Goal: Task Accomplishment & Management: Complete application form

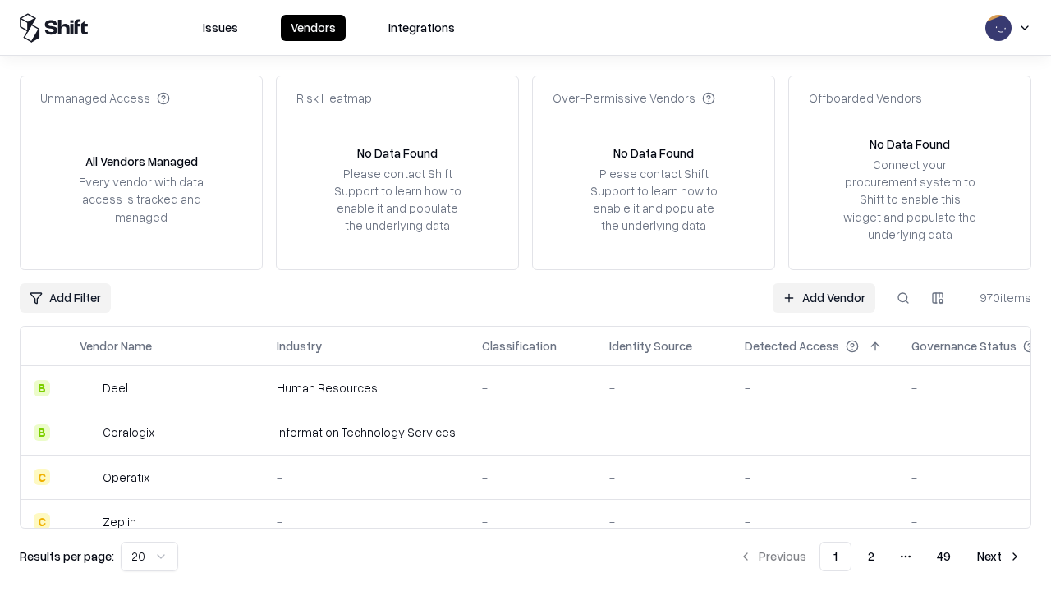
click at [823, 297] on link "Add Vendor" at bounding box center [824, 298] width 103 height 30
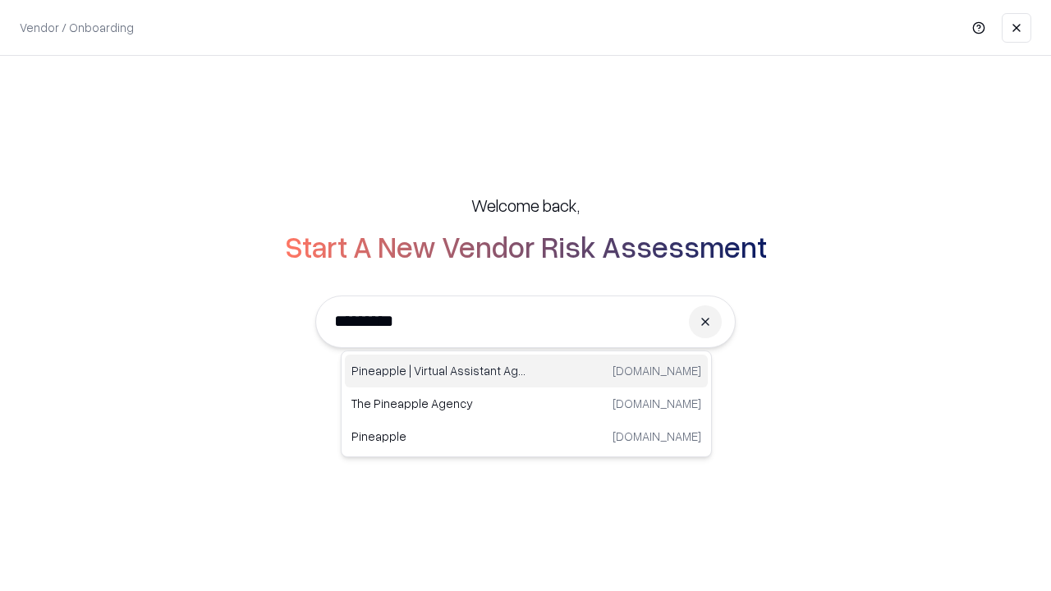
click at [526, 371] on div "Pineapple | Virtual Assistant Agency [DOMAIN_NAME]" at bounding box center [526, 371] width 363 height 33
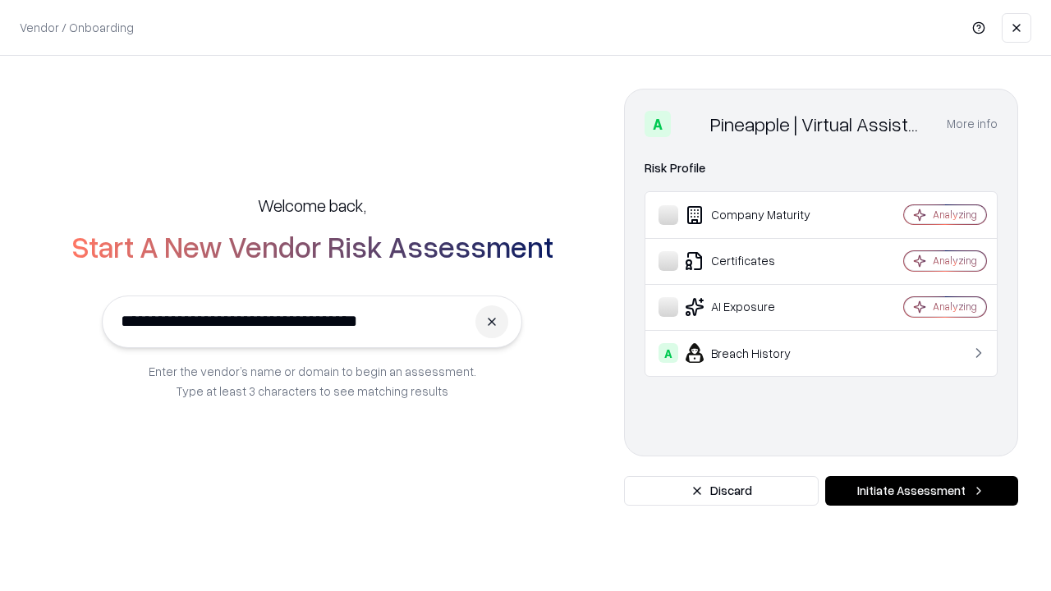
type input "**********"
click at [921, 491] on button "Initiate Assessment" at bounding box center [921, 491] width 193 height 30
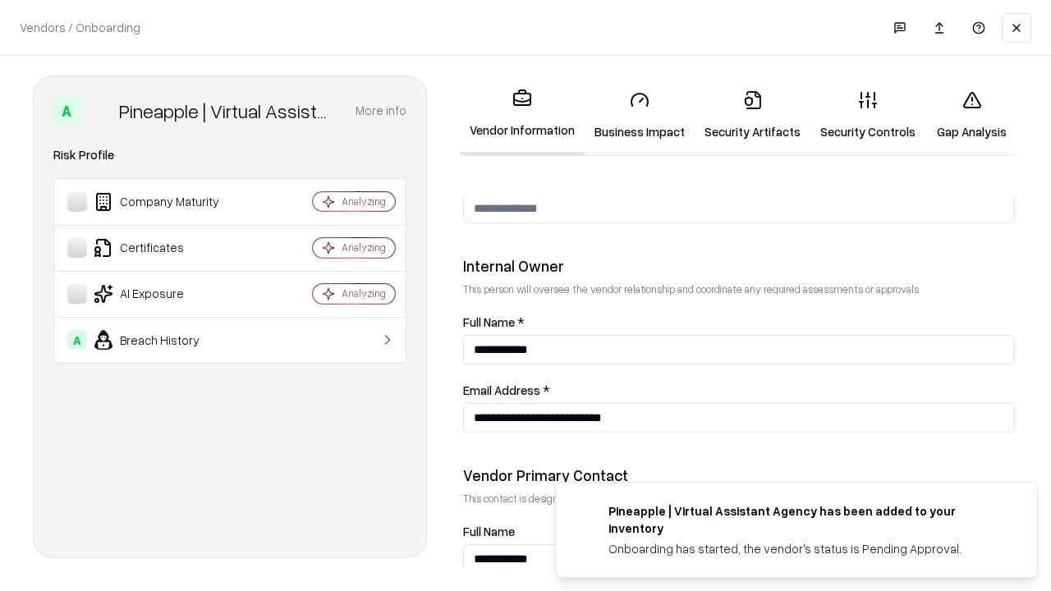
scroll to position [851, 0]
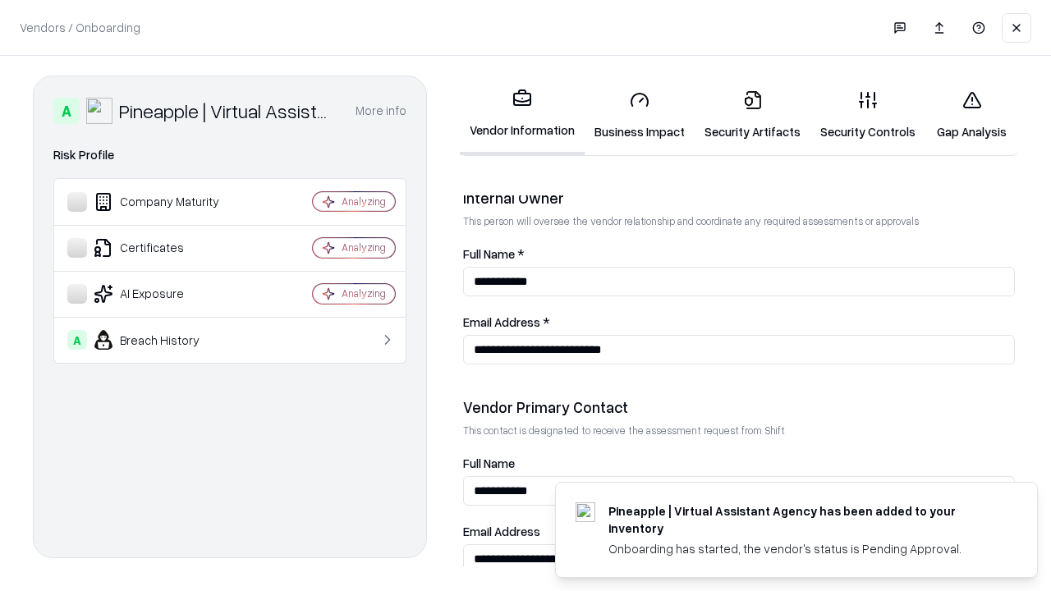
click at [640, 115] on link "Business Impact" at bounding box center [640, 115] width 110 height 76
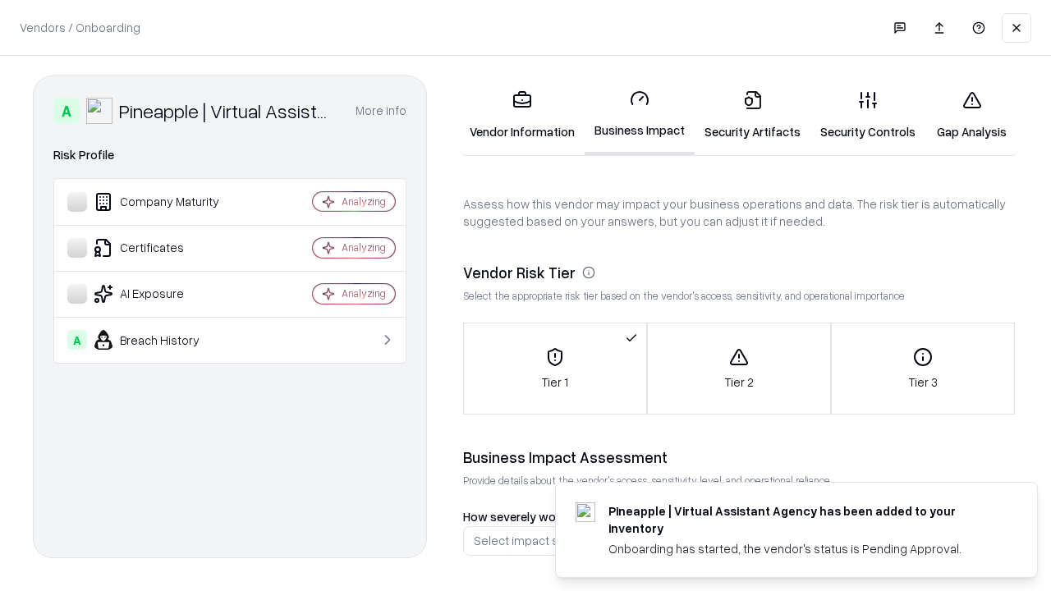
click at [752, 115] on link "Security Artifacts" at bounding box center [753, 115] width 116 height 76
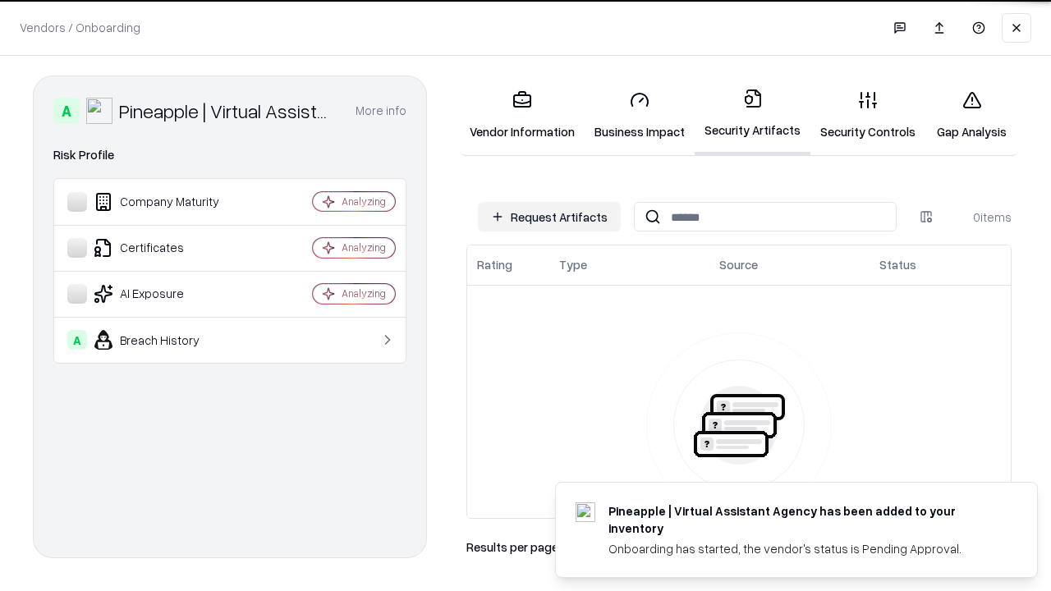
click at [549, 217] on button "Request Artifacts" at bounding box center [549, 217] width 143 height 30
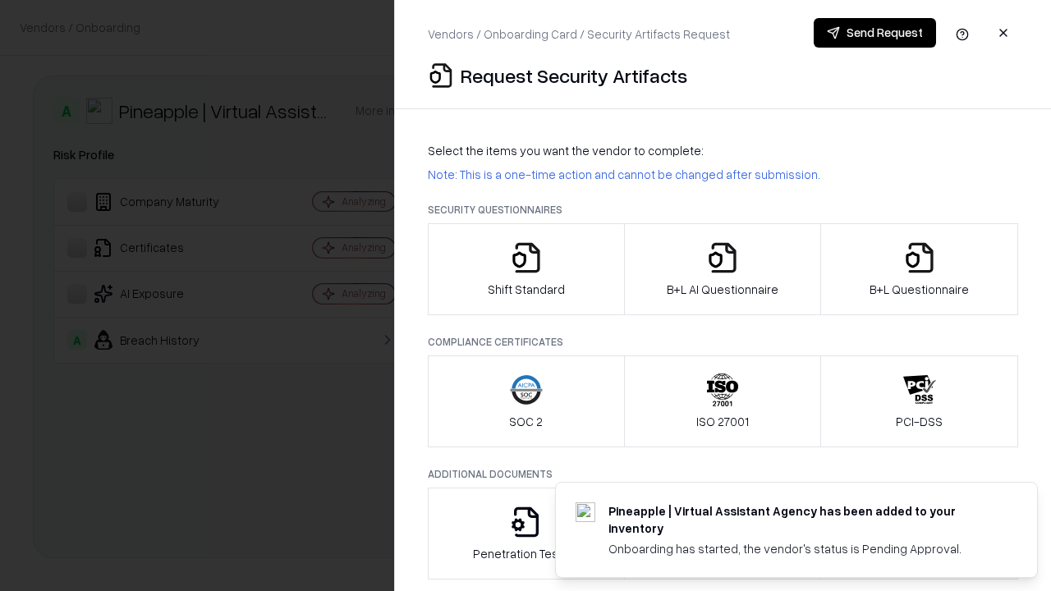
click at [525, 269] on icon "button" at bounding box center [526, 257] width 33 height 33
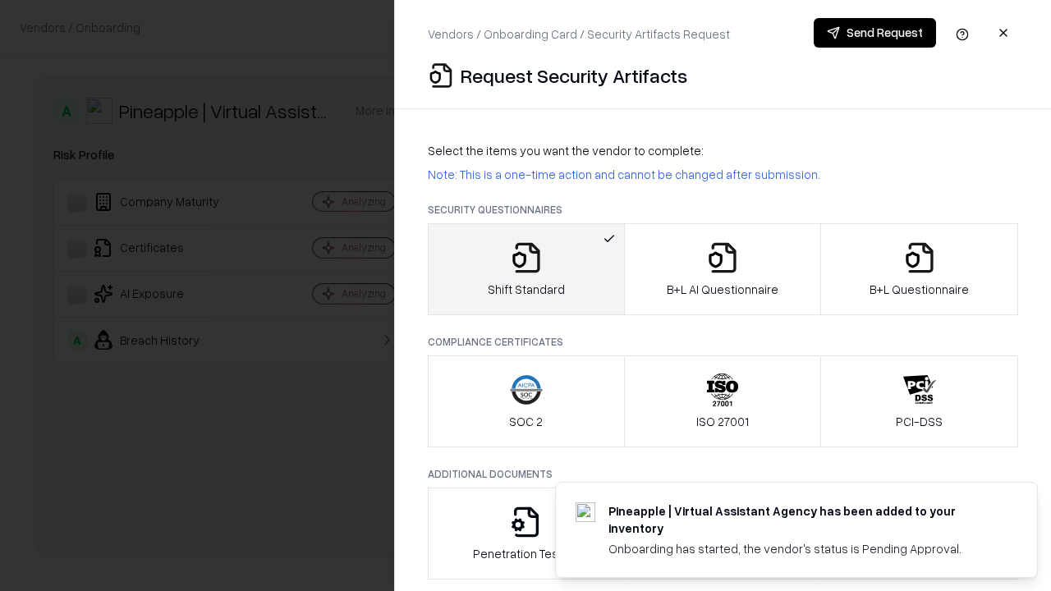
click at [874, 33] on button "Send Request" at bounding box center [875, 33] width 122 height 30
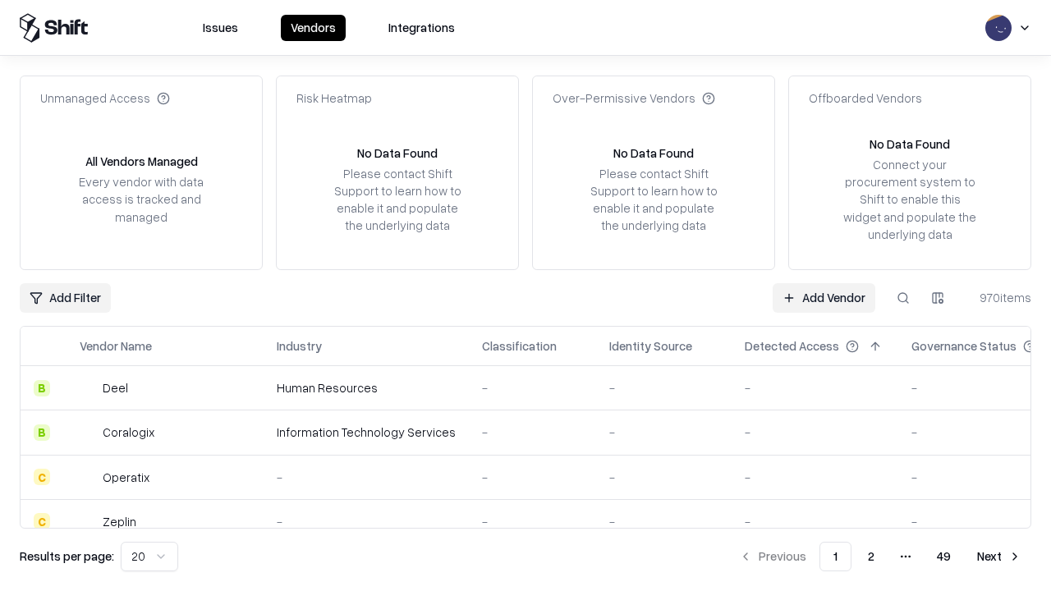
click at [903, 297] on button at bounding box center [903, 298] width 30 height 30
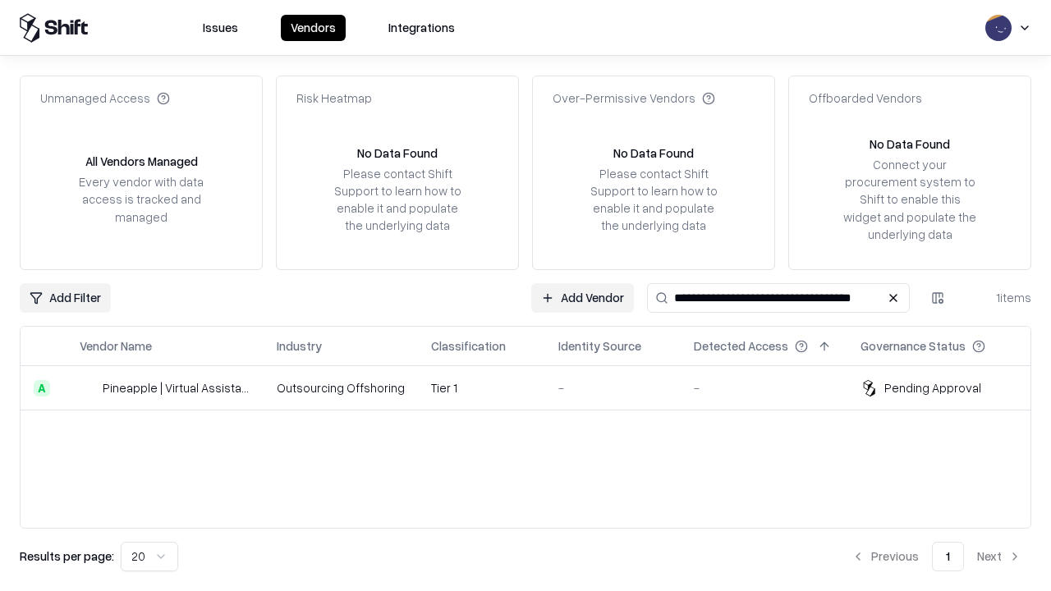
type input "**********"
click at [535, 388] on td "Tier 1" at bounding box center [481, 388] width 127 height 44
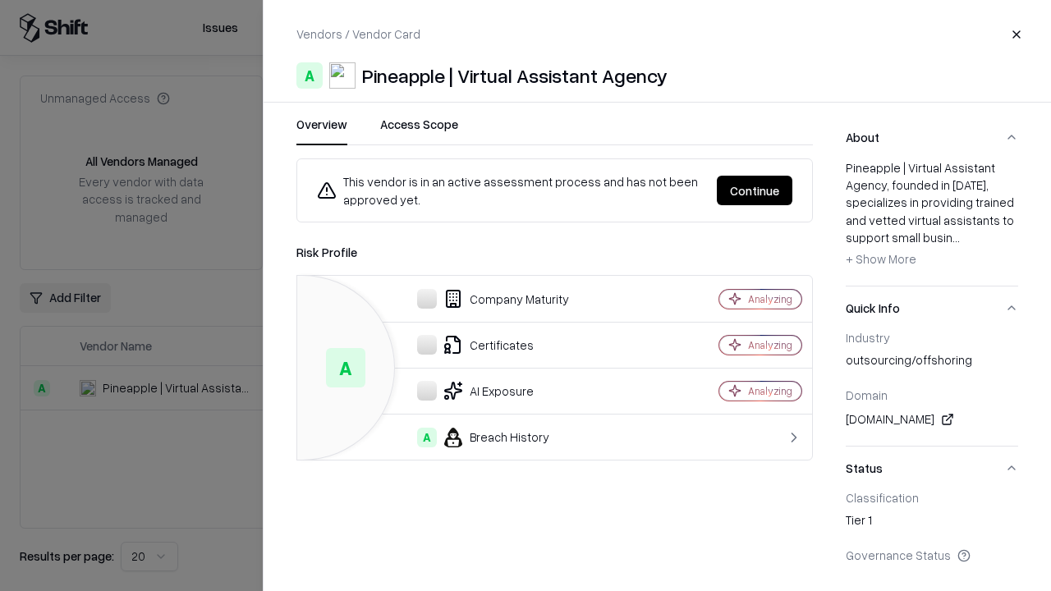
click at [755, 190] on button "Continue" at bounding box center [755, 191] width 76 height 30
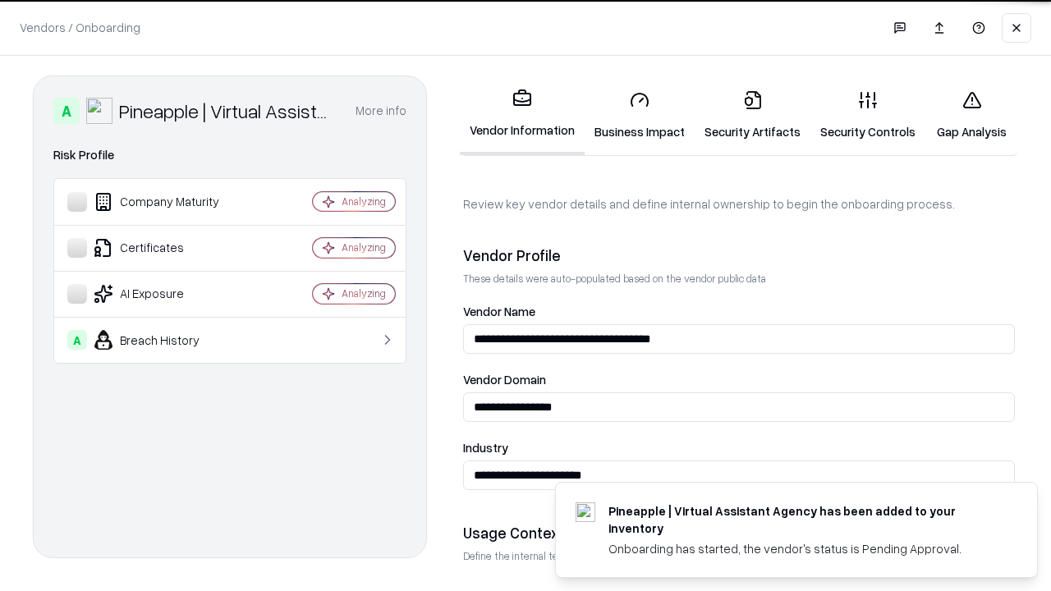
click at [752, 115] on link "Security Artifacts" at bounding box center [753, 115] width 116 height 76
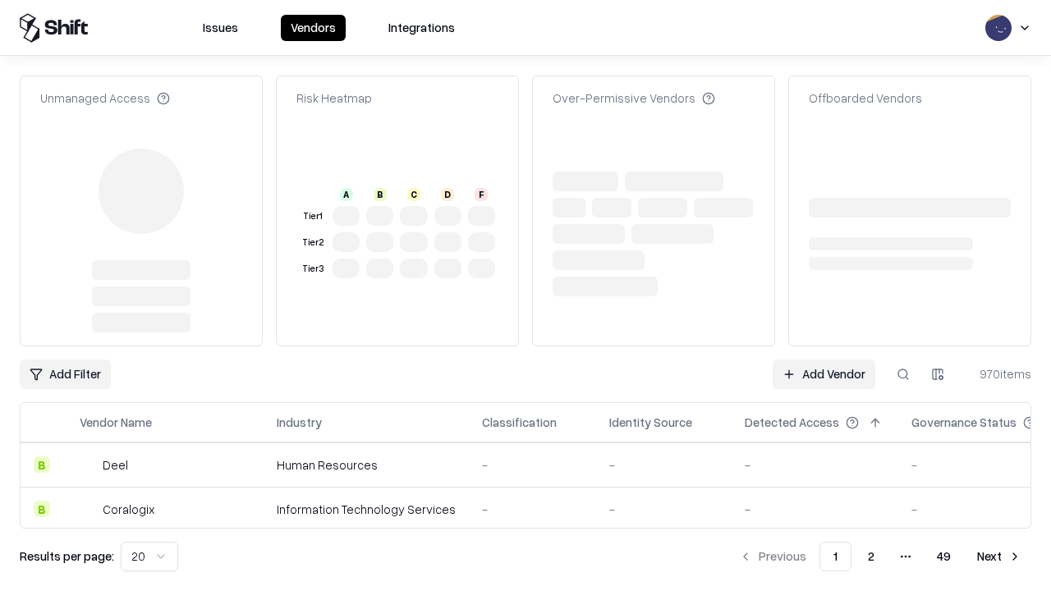
click at [823, 360] on link "Add Vendor" at bounding box center [824, 375] width 103 height 30
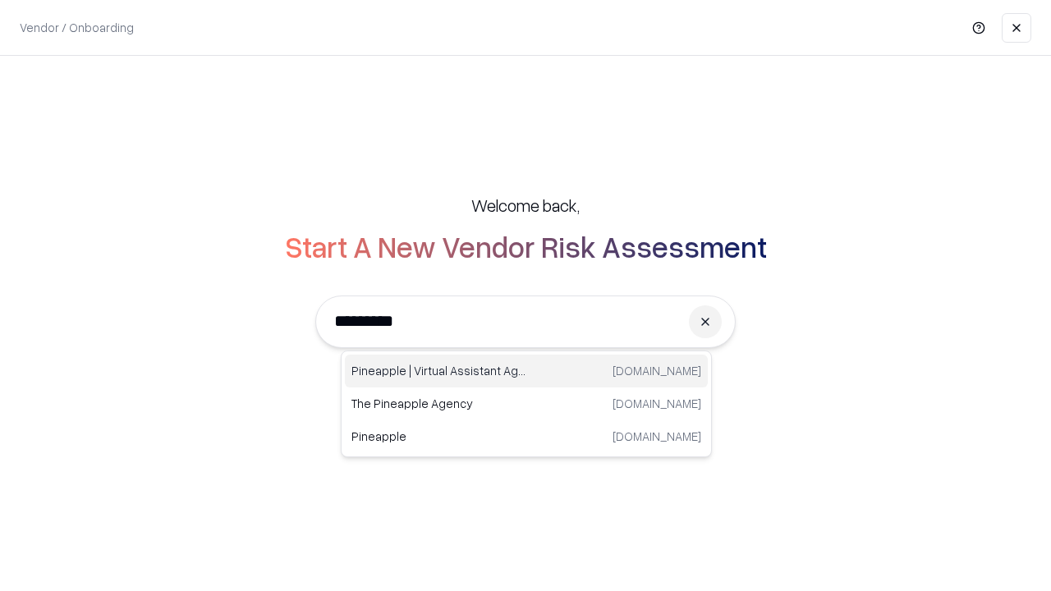
click at [526, 371] on div "Pineapple | Virtual Assistant Agency [DOMAIN_NAME]" at bounding box center [526, 371] width 363 height 33
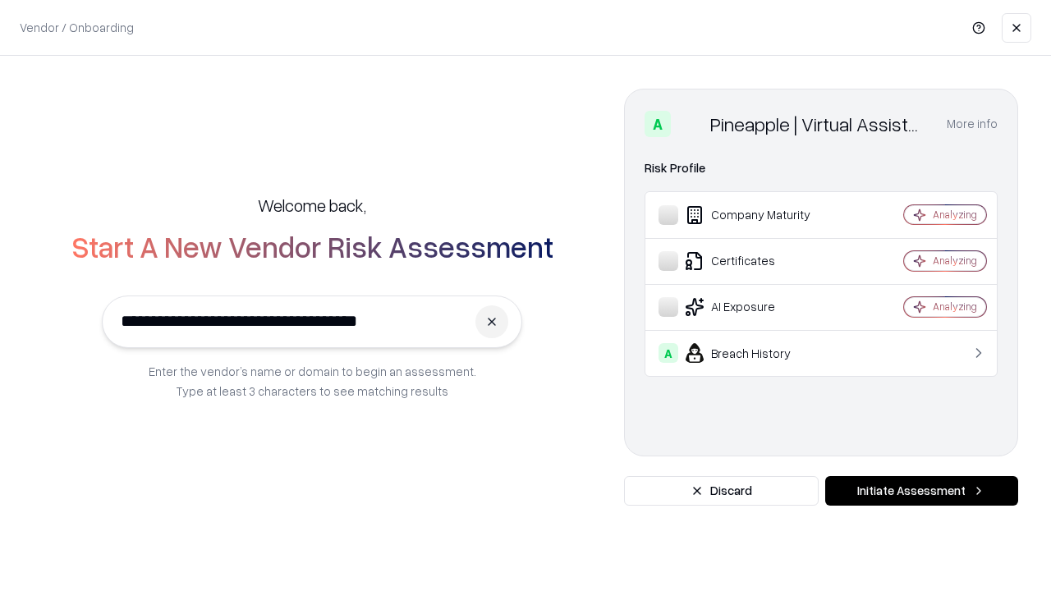
type input "**********"
click at [921, 491] on button "Initiate Assessment" at bounding box center [921, 491] width 193 height 30
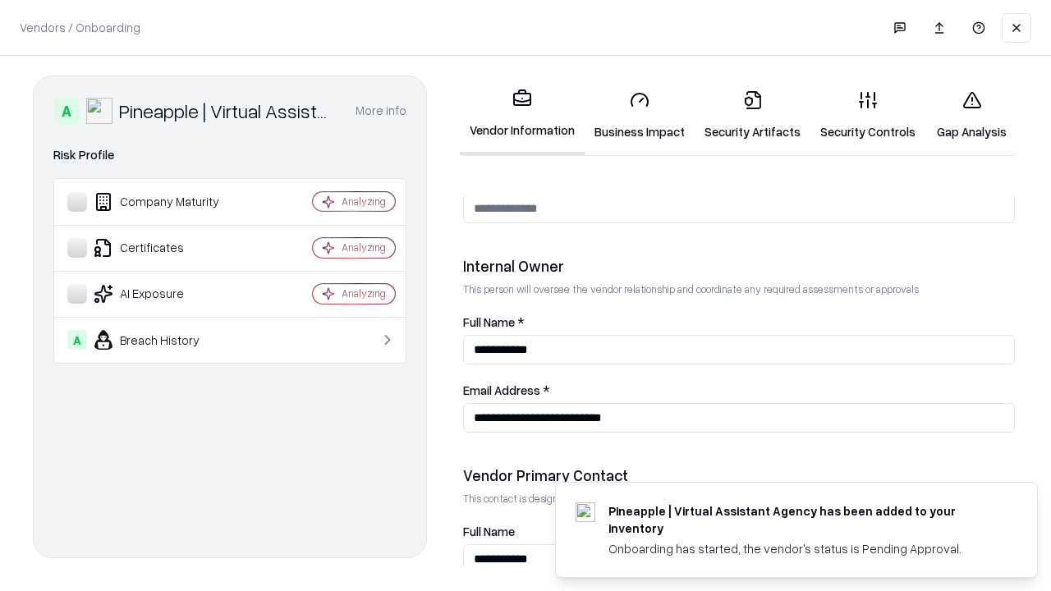
scroll to position [851, 0]
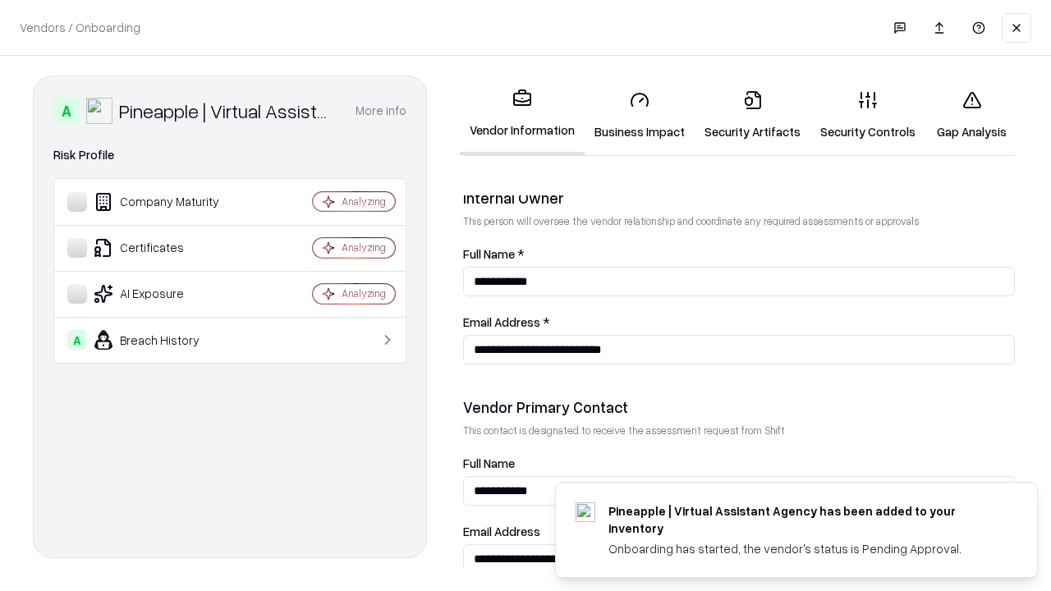
click at [971, 115] on link "Gap Analysis" at bounding box center [971, 115] width 93 height 76
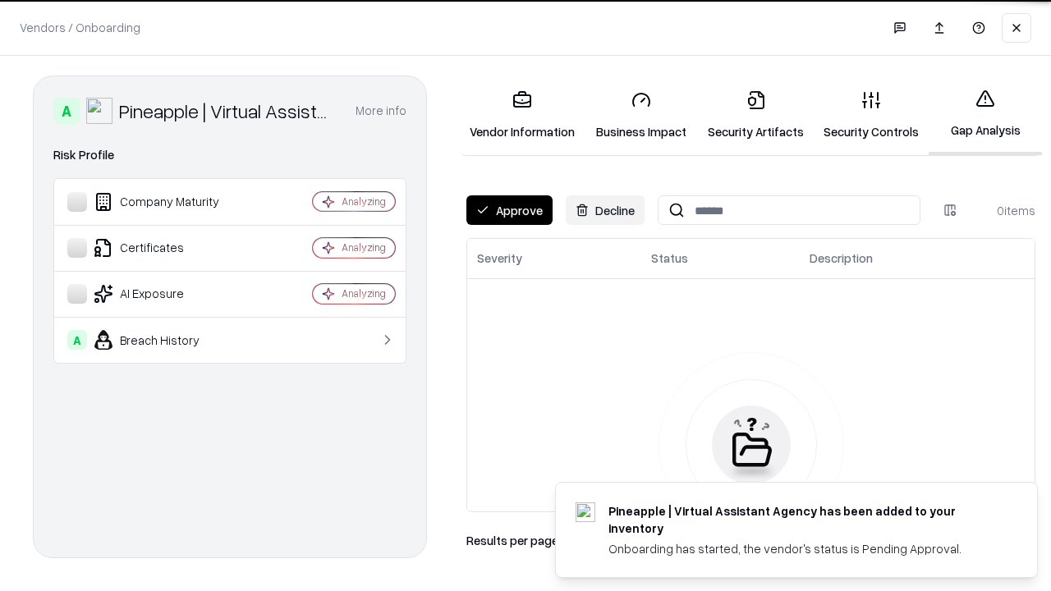
click at [509, 210] on button "Approve" at bounding box center [509, 210] width 86 height 30
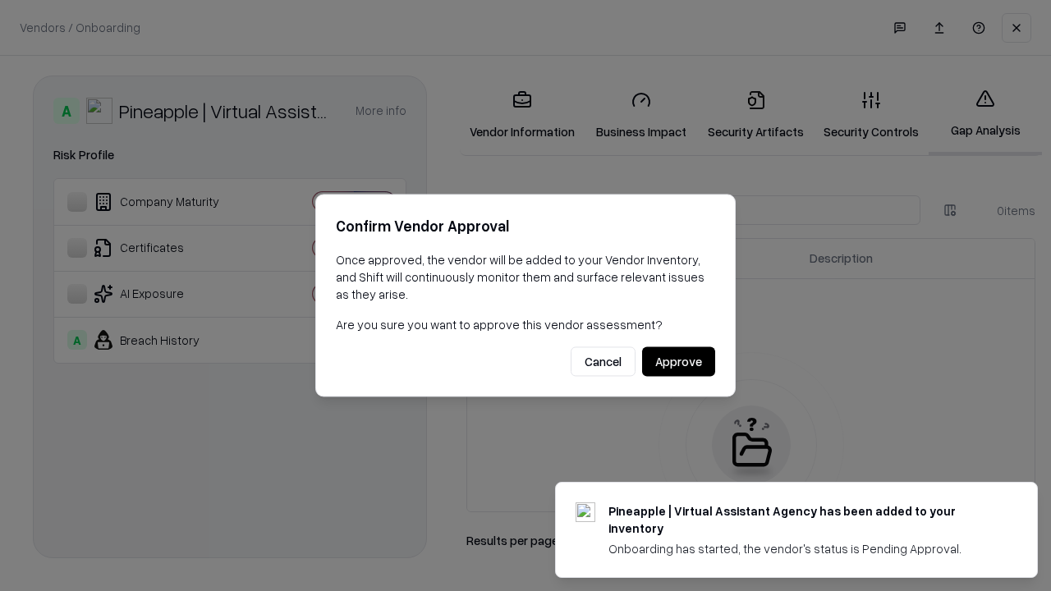
click at [678, 361] on button "Approve" at bounding box center [678, 362] width 73 height 30
